Goal: Information Seeking & Learning: Find specific fact

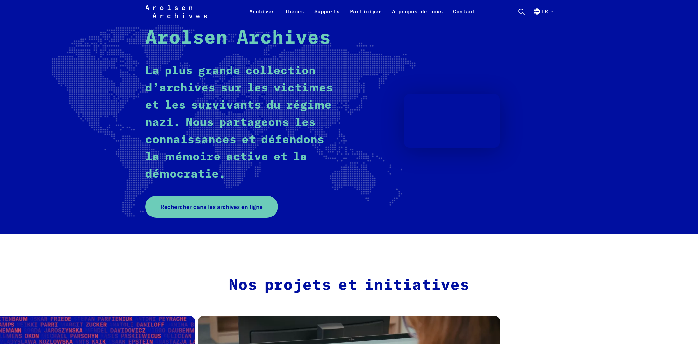
scroll to position [53, 0]
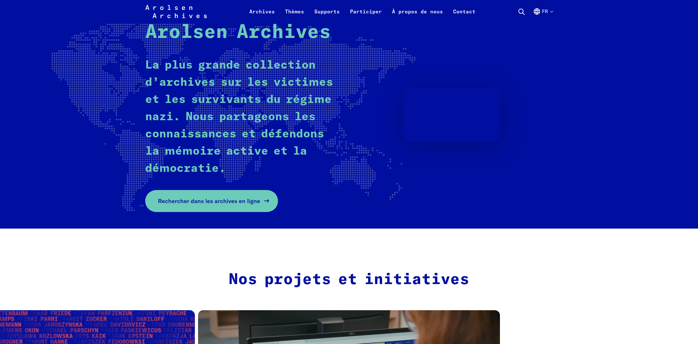
click at [233, 202] on span "Rechercher dans les archives en ligne" at bounding box center [209, 201] width 102 height 9
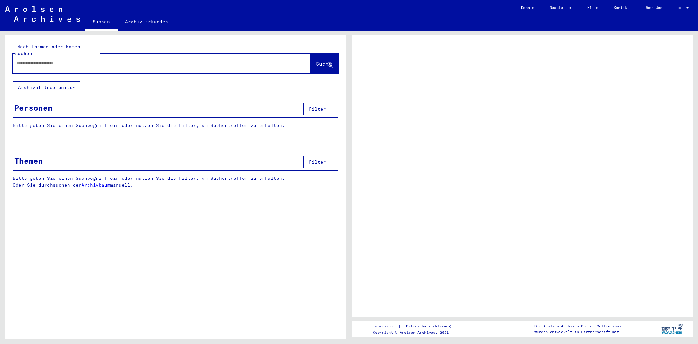
click at [51, 61] on div at bounding box center [154, 63] width 283 height 14
click at [63, 60] on input "text" at bounding box center [156, 63] width 279 height 7
type input "******"
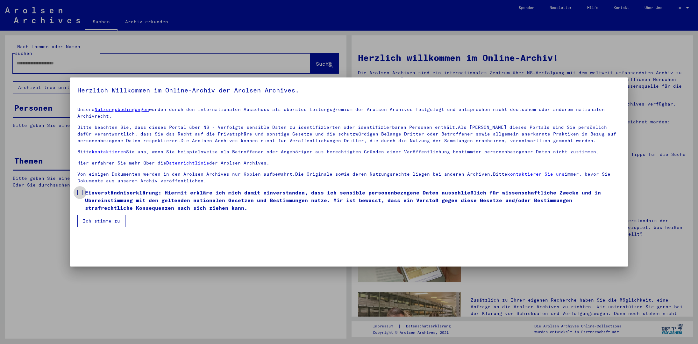
drag, startPoint x: 80, startPoint y: 191, endPoint x: 102, endPoint y: 222, distance: 37.4
click at [80, 191] on span at bounding box center [79, 192] width 5 height 5
click at [109, 220] on button "Ich stimme zu" at bounding box center [101, 221] width 48 height 12
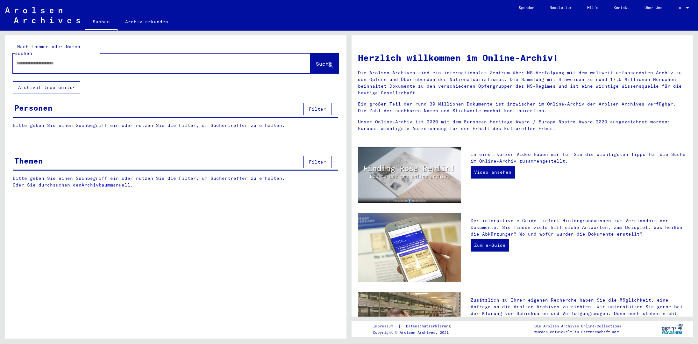
click at [68, 60] on input "text" at bounding box center [154, 63] width 275 height 7
type input "**********"
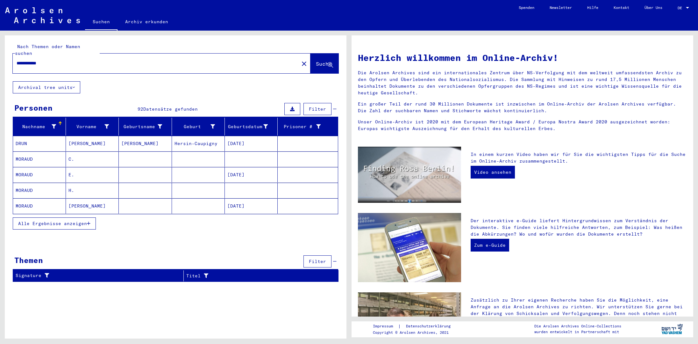
click at [84, 220] on span "Alle Ergebnisse anzeigen" at bounding box center [52, 223] width 69 height 6
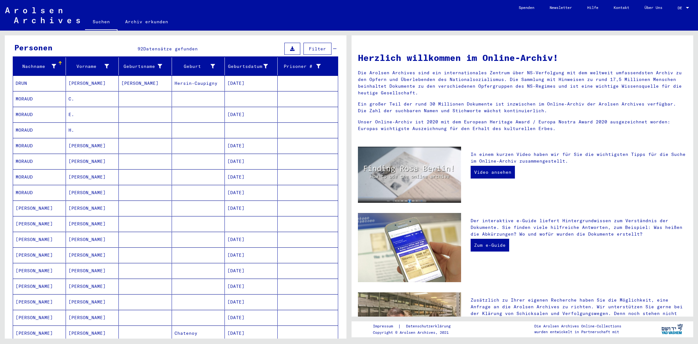
scroll to position [64, 0]
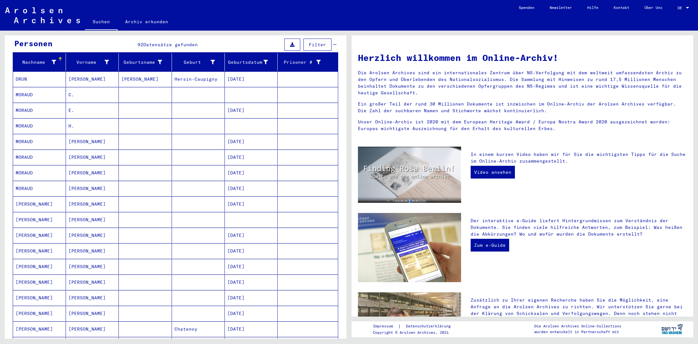
click at [38, 213] on mat-cell "MOREAU" at bounding box center [39, 219] width 53 height 15
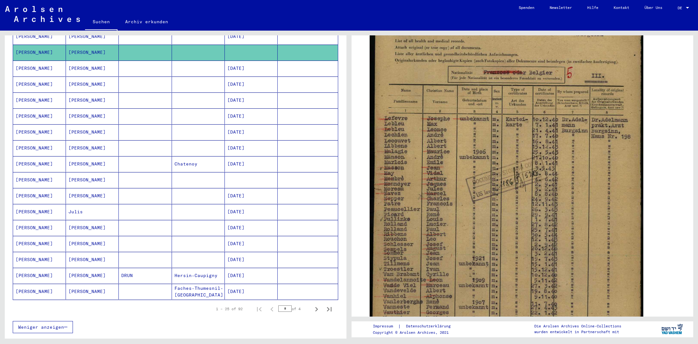
scroll to position [235, 0]
click at [141, 175] on mat-cell at bounding box center [145, 179] width 53 height 16
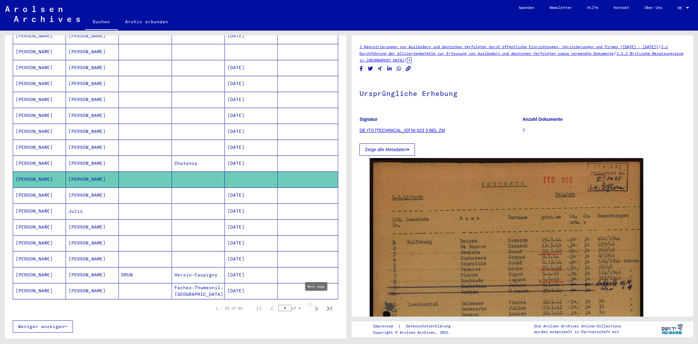
click at [317, 304] on icon "Next page" at bounding box center [316, 308] width 9 height 9
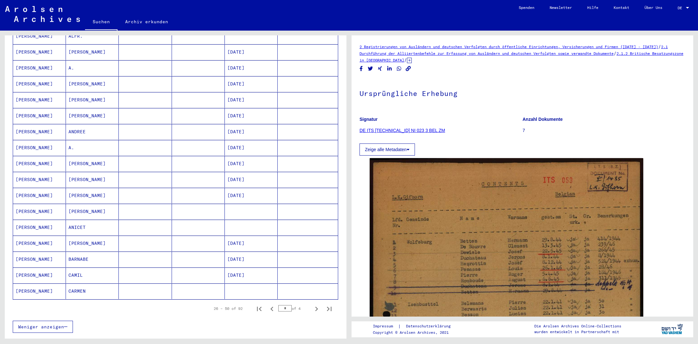
scroll to position [238, 0]
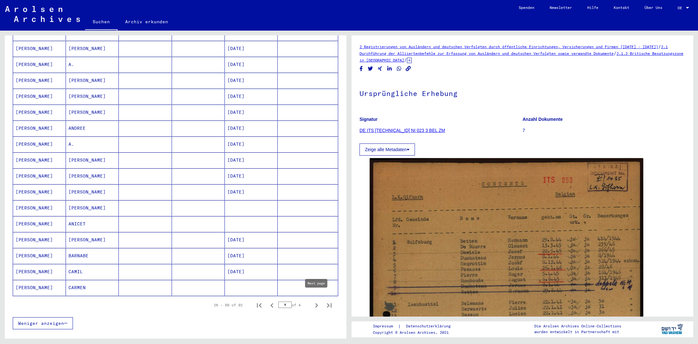
click at [318, 301] on icon "Next page" at bounding box center [316, 305] width 9 height 9
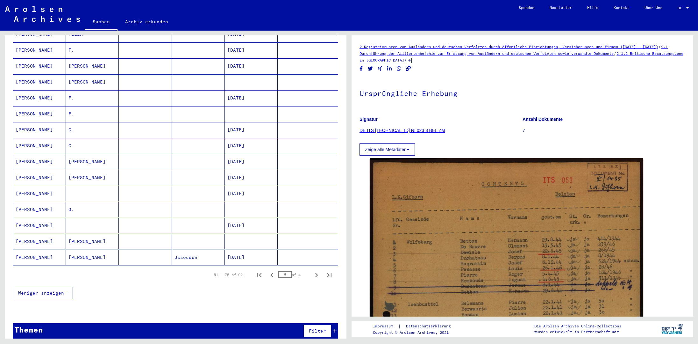
scroll to position [270, 0]
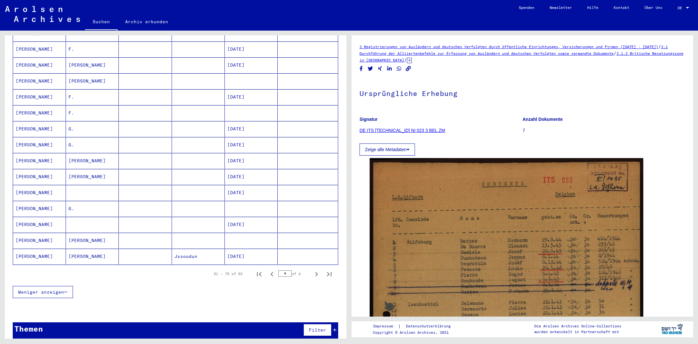
click at [91, 235] on mat-cell "JULES" at bounding box center [92, 241] width 53 height 16
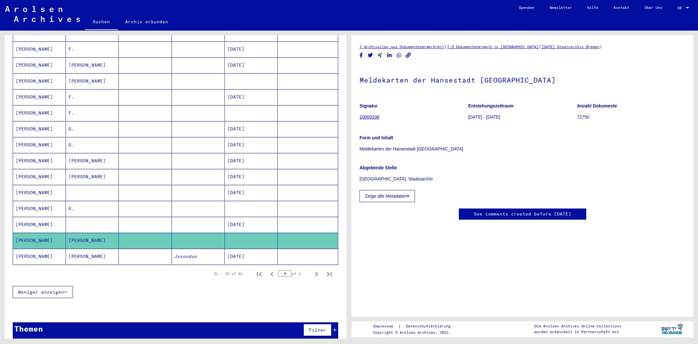
scroll to position [47, 0]
click at [316, 270] on icon "Next page" at bounding box center [316, 274] width 9 height 9
type input "*"
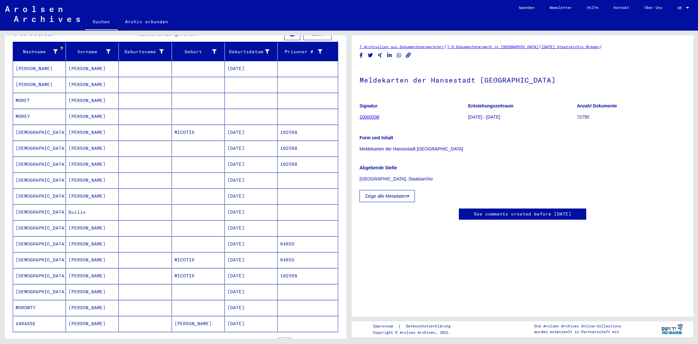
scroll to position [0, 0]
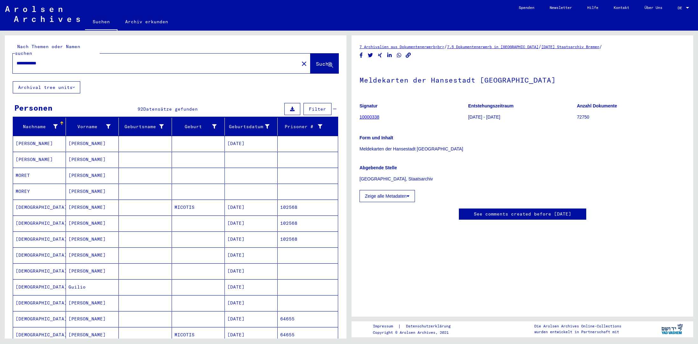
click at [255, 153] on mat-cell at bounding box center [251, 160] width 53 height 16
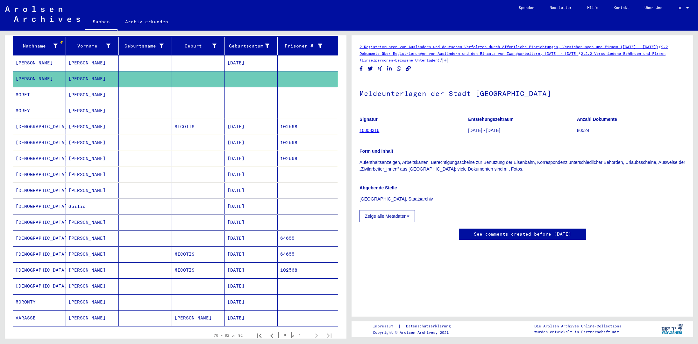
scroll to position [142, 0]
